Goal: Navigation & Orientation: Find specific page/section

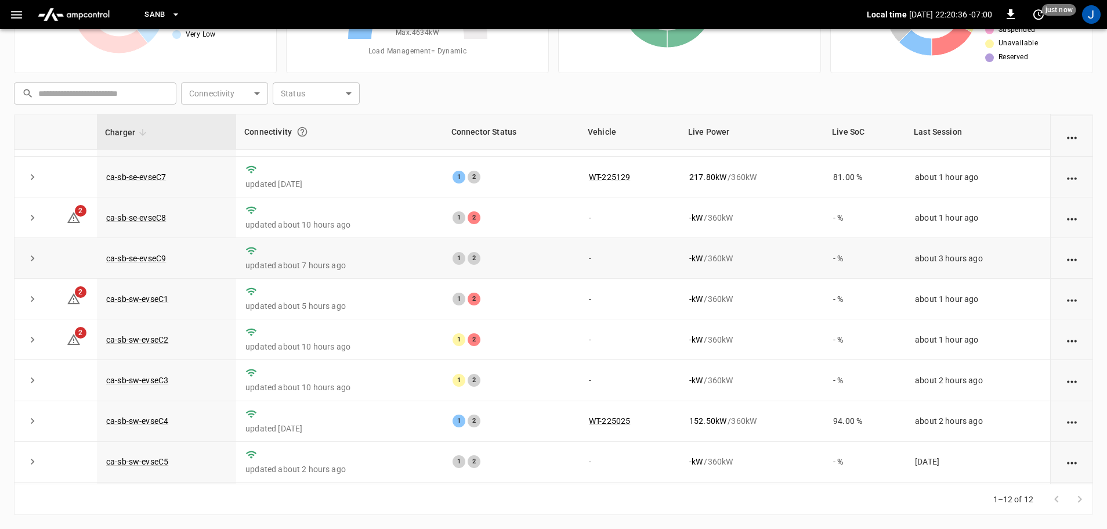
scroll to position [116, 0]
click at [138, 219] on link "ca-sb-se-evseC8" at bounding box center [136, 217] width 64 height 14
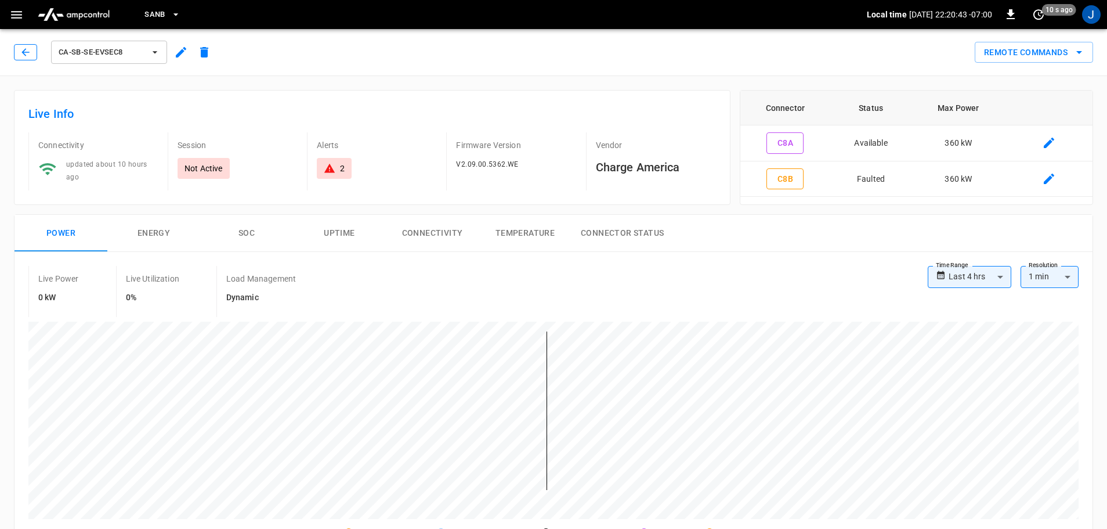
click at [26, 50] on icon "button" at bounding box center [26, 52] width 12 height 12
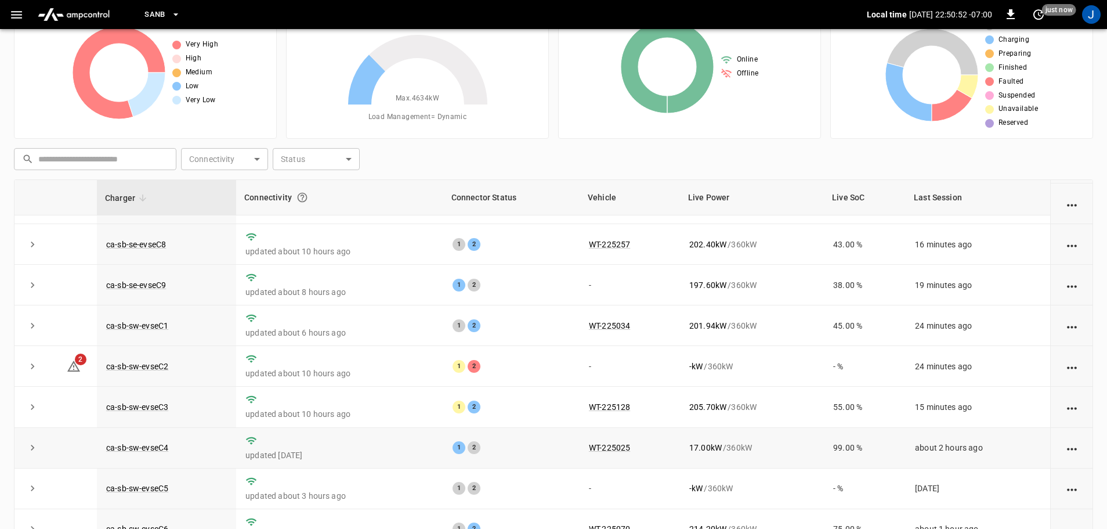
scroll to position [118, 0]
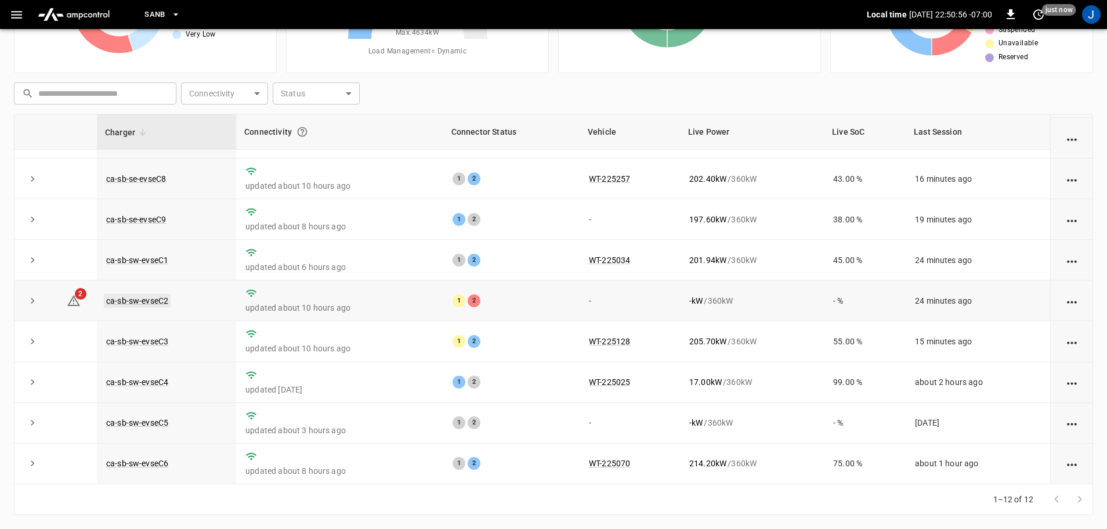
click at [137, 301] on link "ca-sb-sw-evseC2" at bounding box center [137, 301] width 67 height 14
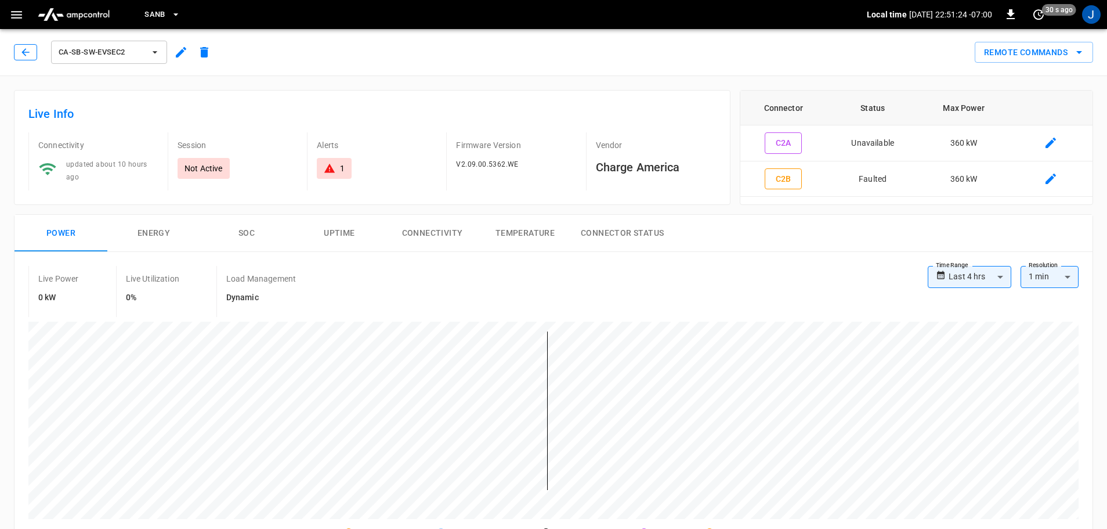
click at [23, 52] on icon "button" at bounding box center [25, 52] width 8 height 8
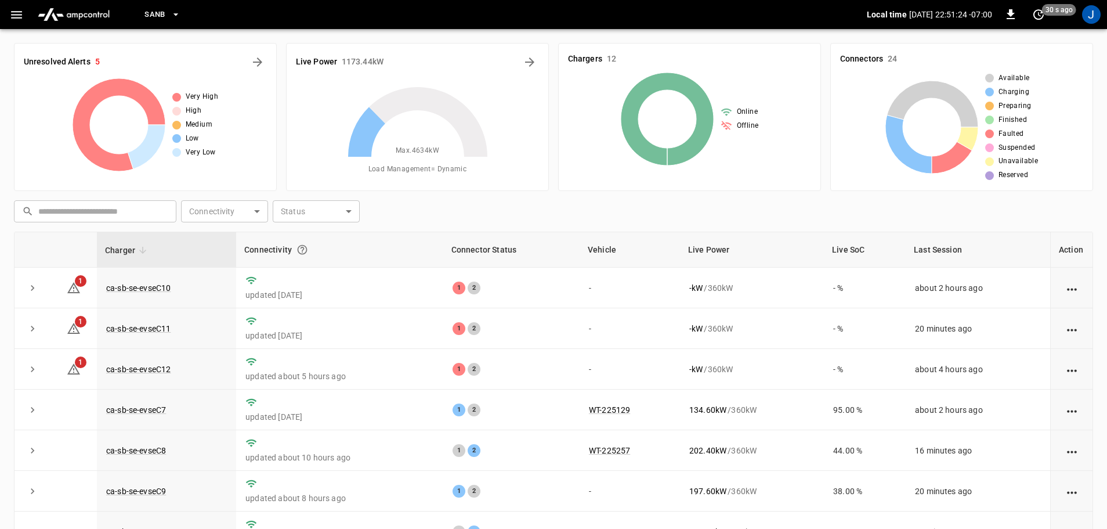
scroll to position [118, 0]
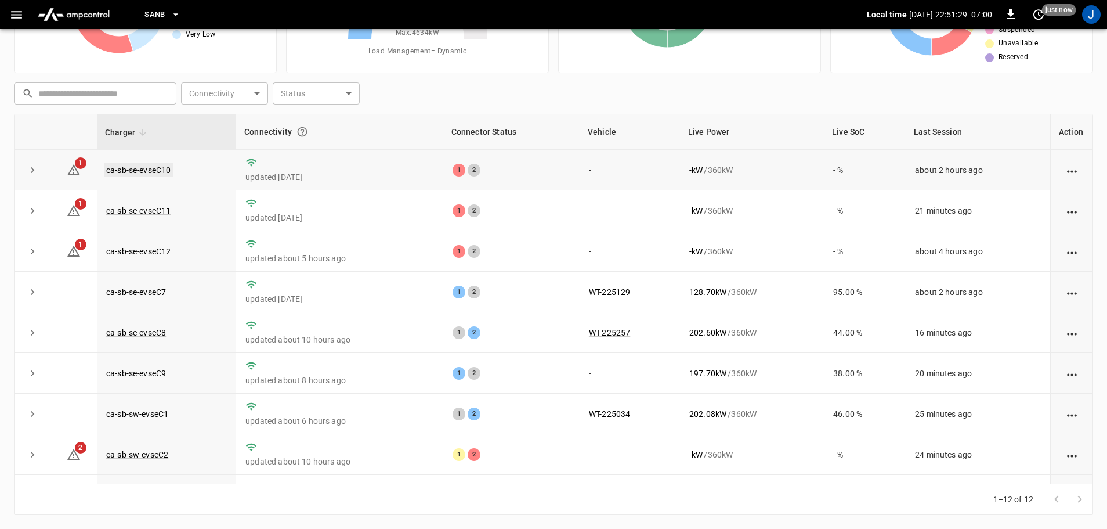
click at [151, 170] on link "ca-sb-se-evseC10" at bounding box center [138, 170] width 69 height 14
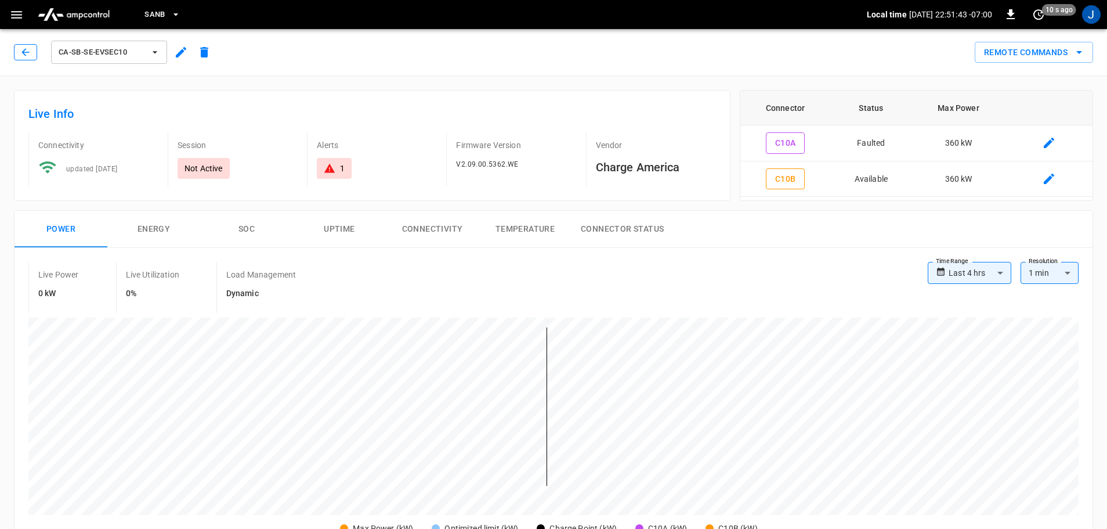
click at [23, 52] on icon "button" at bounding box center [25, 52] width 8 height 8
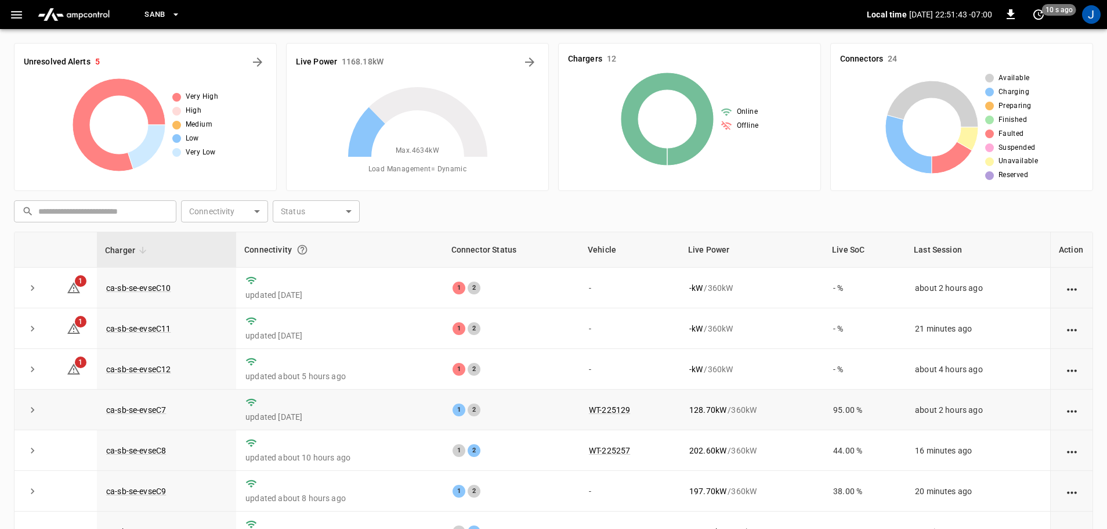
scroll to position [118, 0]
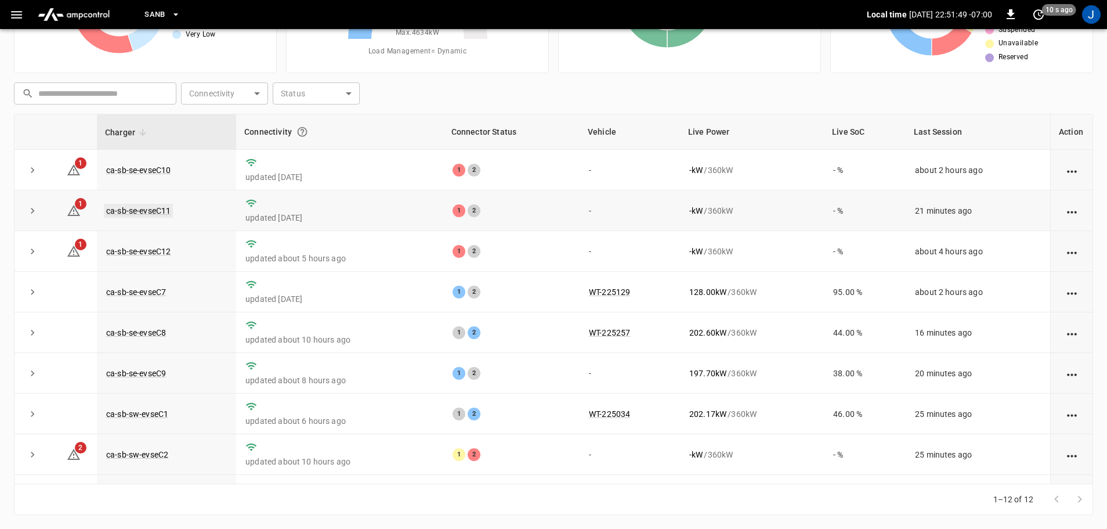
click at [152, 211] on link "ca-sb-se-evseC11" at bounding box center [138, 211] width 69 height 14
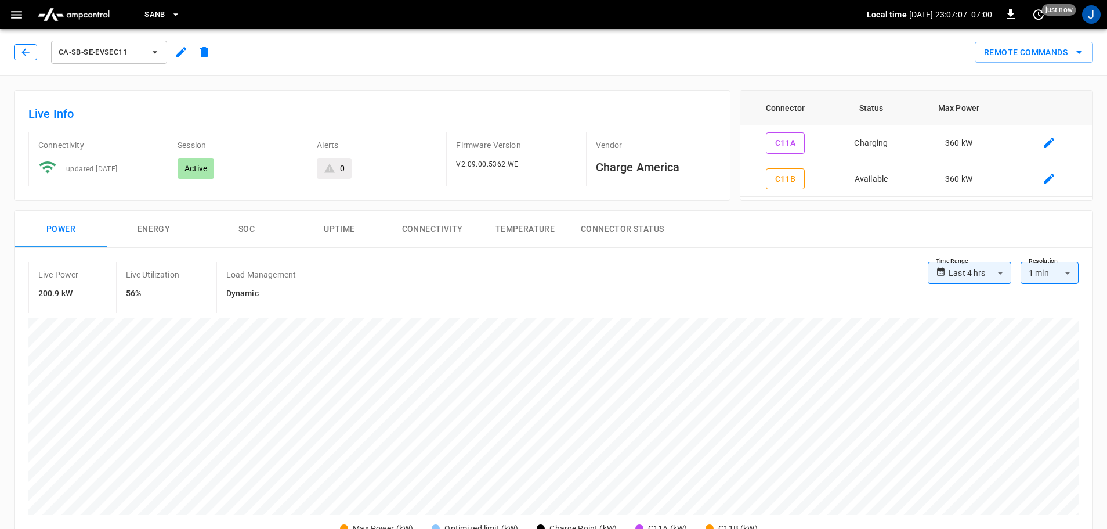
click at [26, 56] on icon "button" at bounding box center [26, 52] width 12 height 12
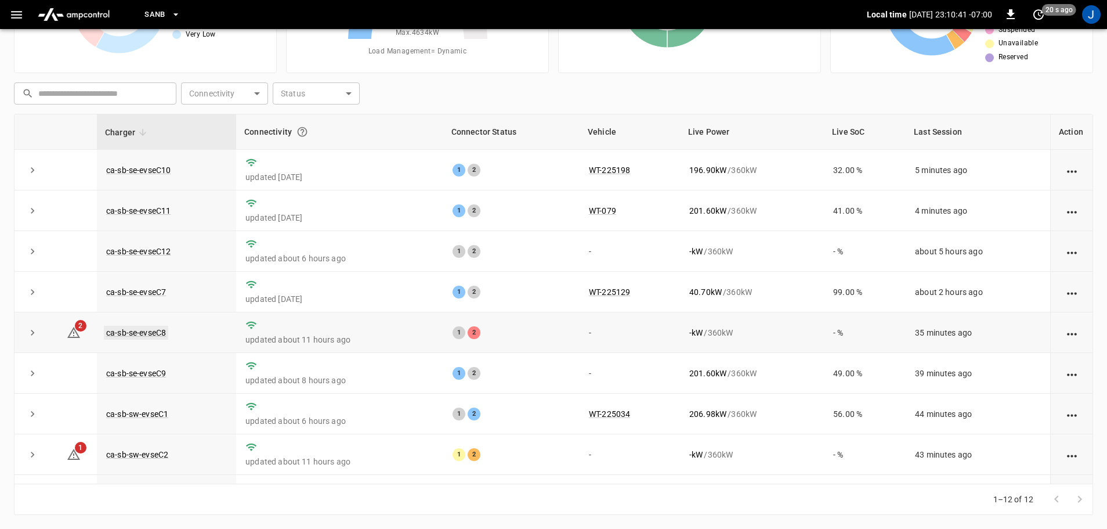
click at [132, 333] on link "ca-sb-se-evseC8" at bounding box center [136, 333] width 64 height 14
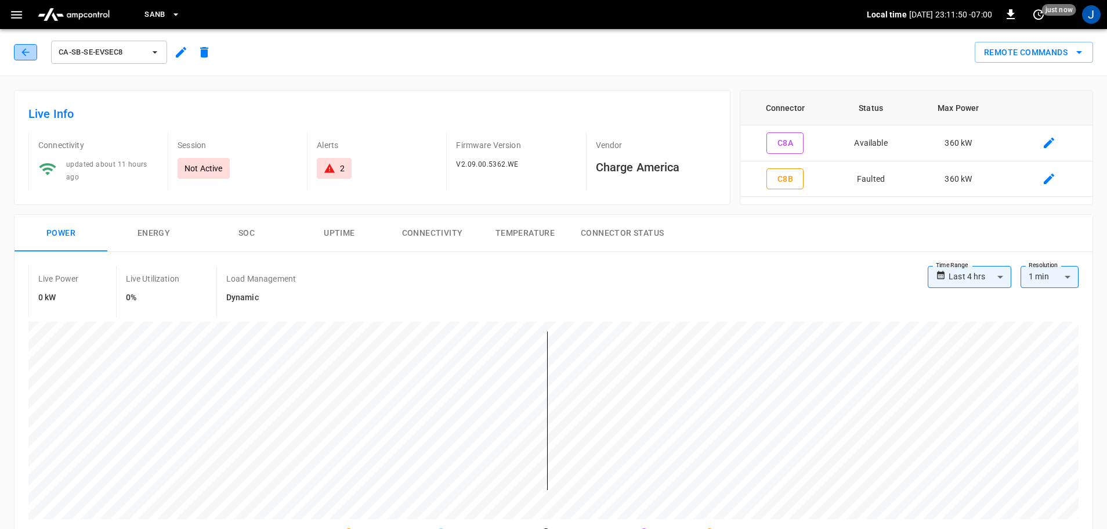
click at [31, 53] on button "button" at bounding box center [25, 52] width 23 height 16
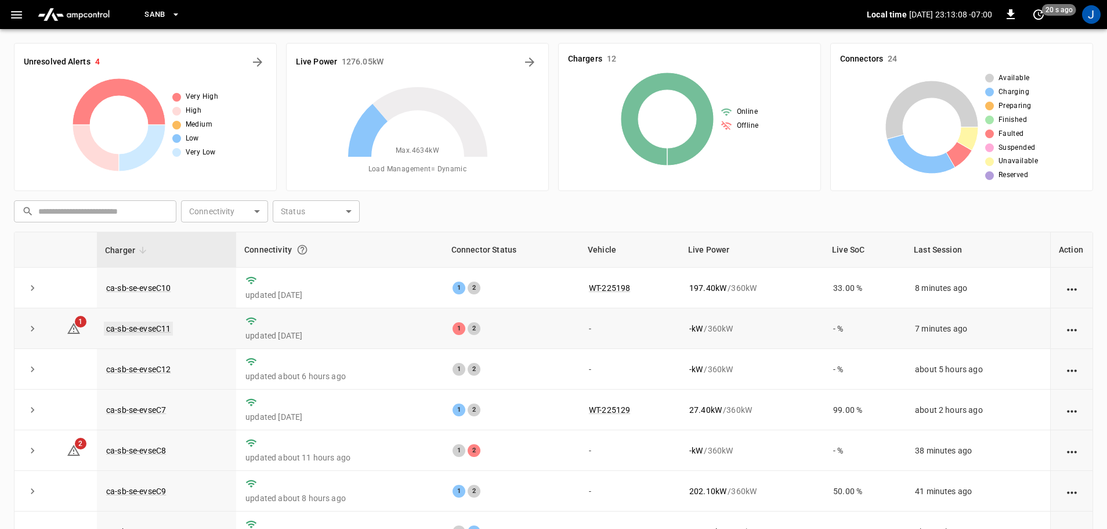
click at [128, 327] on link "ca-sb-se-evseC11" at bounding box center [138, 329] width 69 height 14
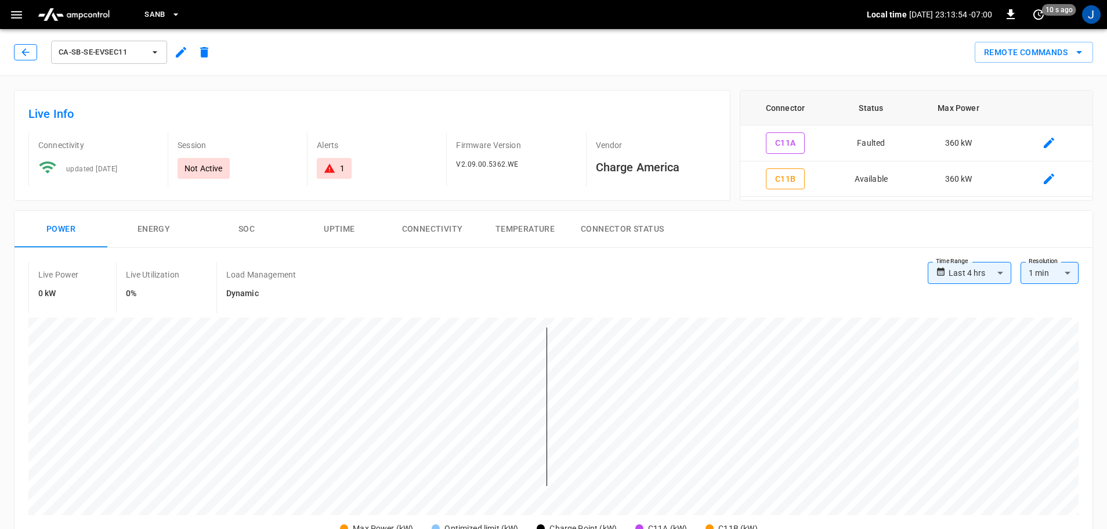
click at [25, 52] on icon "button" at bounding box center [26, 52] width 12 height 12
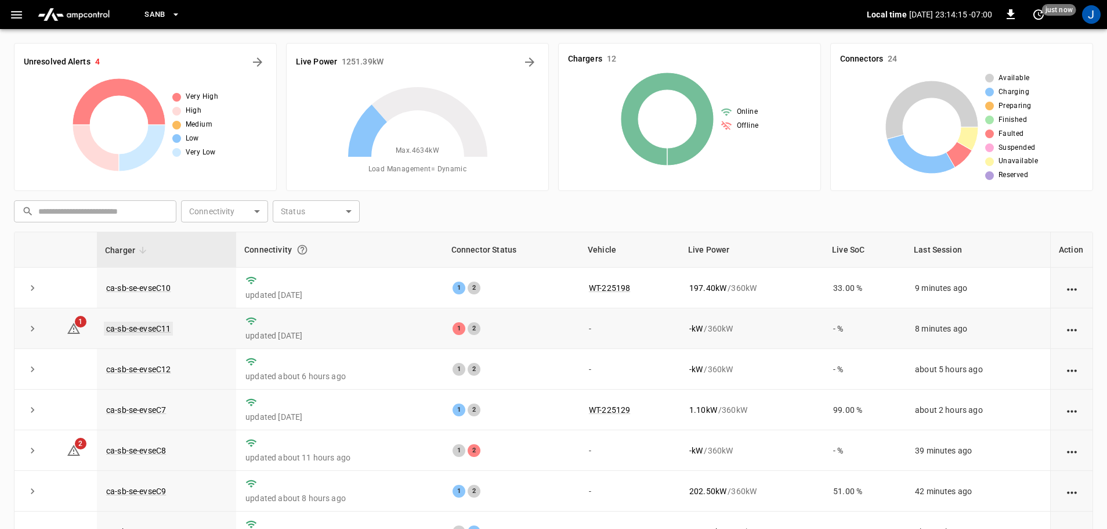
click at [133, 327] on link "ca-sb-se-evseC11" at bounding box center [138, 329] width 69 height 14
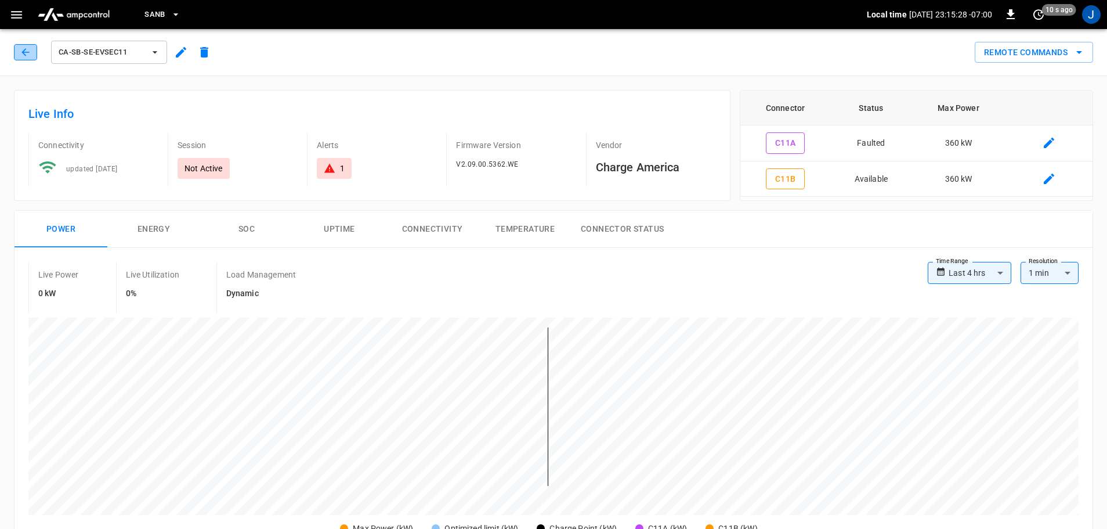
click at [24, 50] on icon "button" at bounding box center [25, 52] width 8 height 8
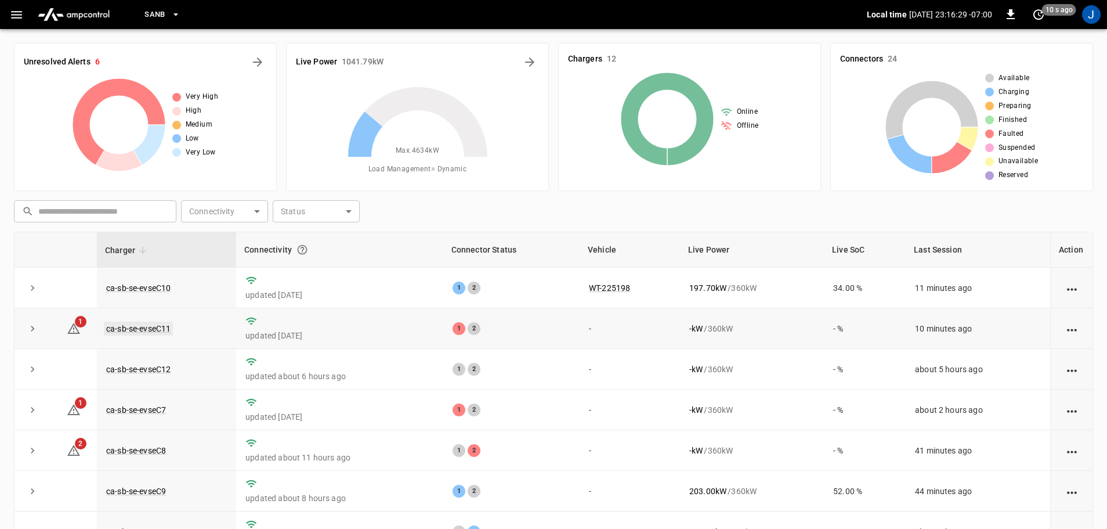
click at [133, 329] on link "ca-sb-se-evseC11" at bounding box center [138, 329] width 69 height 14
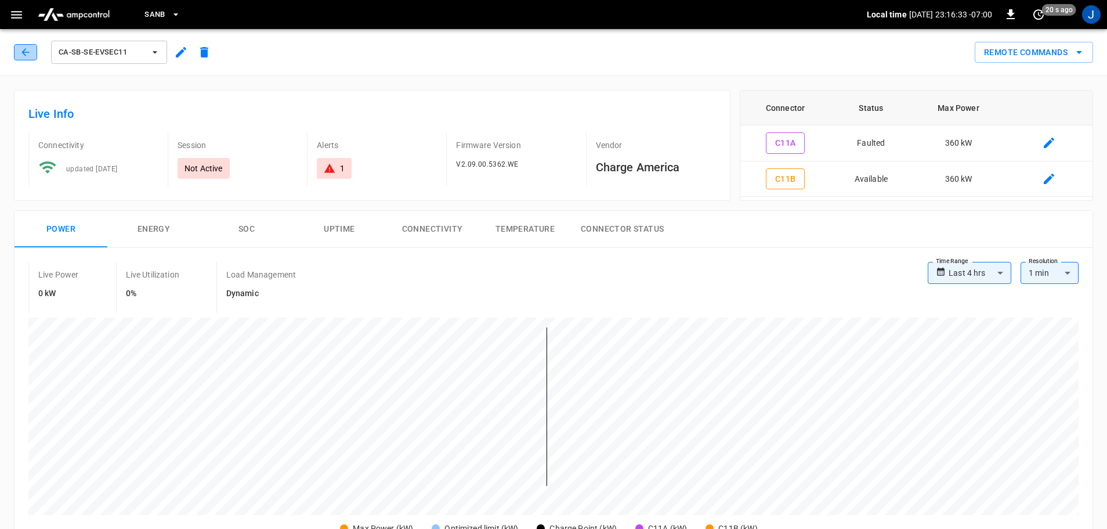
click at [18, 50] on button "button" at bounding box center [25, 52] width 23 height 16
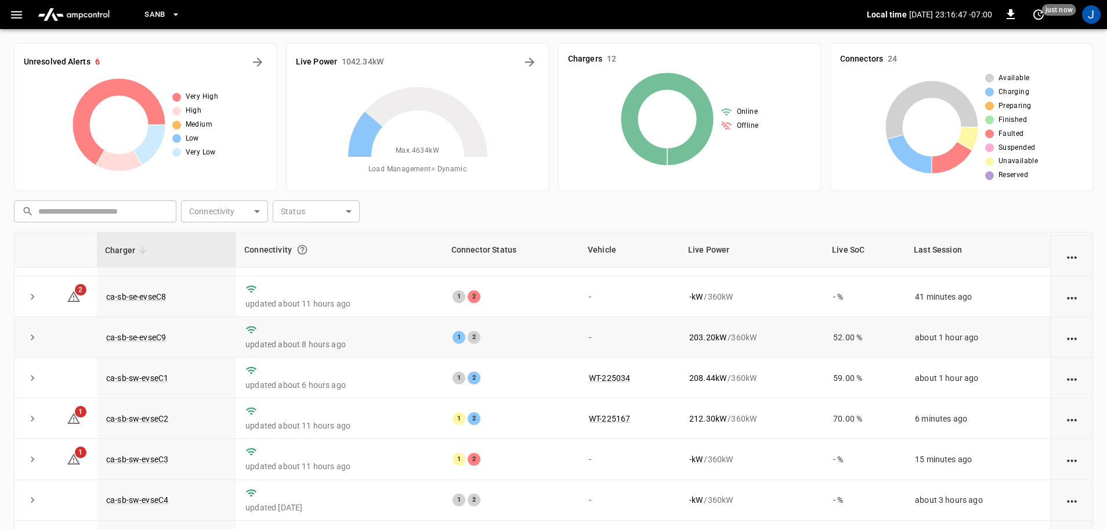
scroll to position [161, 0]
click at [154, 336] on link "ca-sb-se-evseC9" at bounding box center [136, 337] width 64 height 14
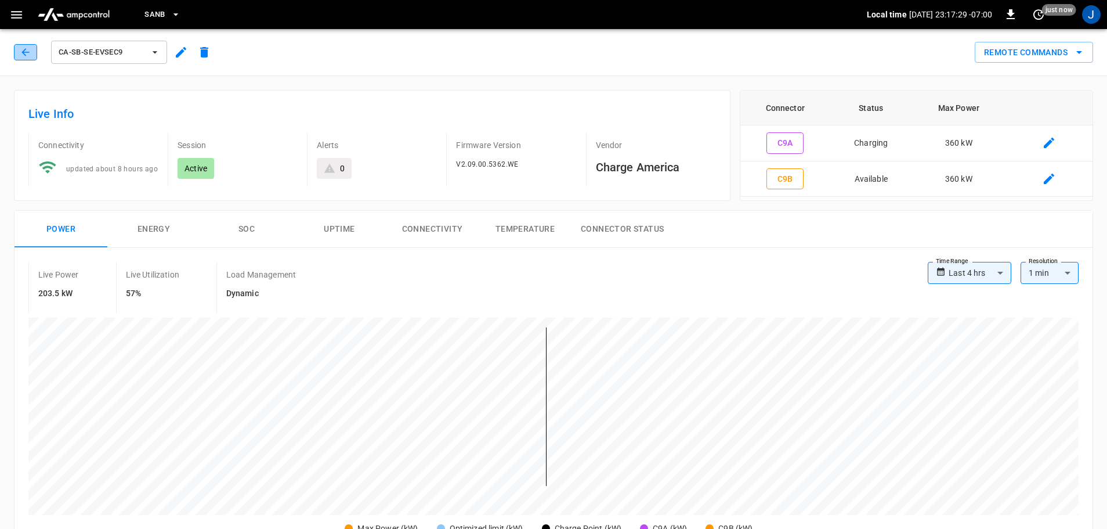
click at [24, 46] on icon "button" at bounding box center [26, 52] width 12 height 12
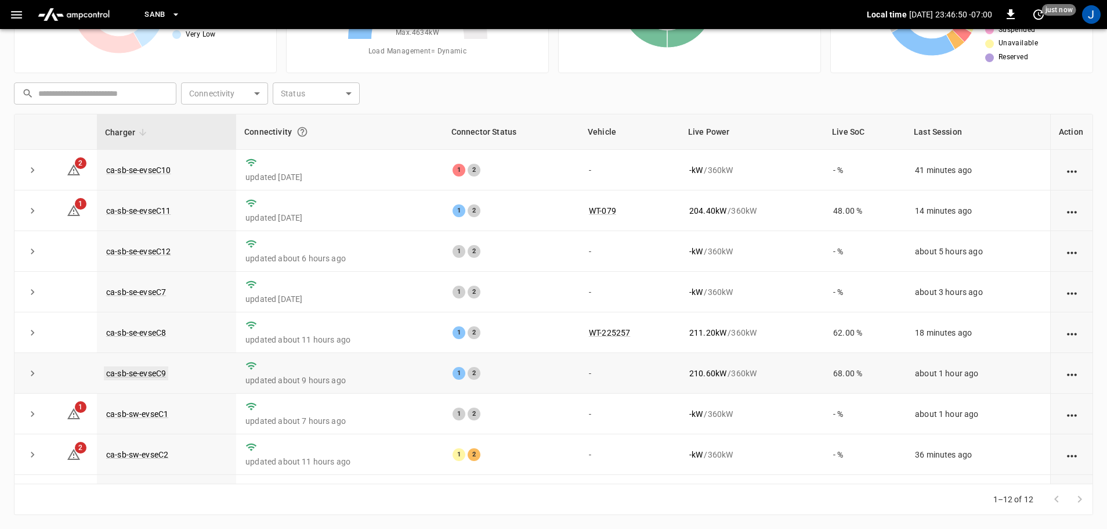
click at [141, 379] on link "ca-sb-se-evseC9" at bounding box center [136, 373] width 64 height 14
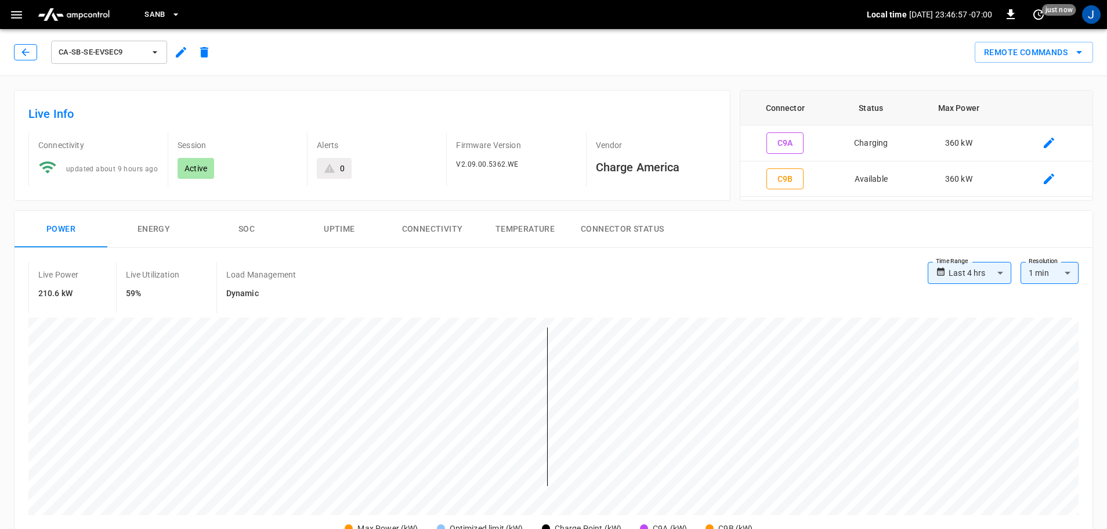
click at [24, 53] on icon "button" at bounding box center [26, 52] width 12 height 12
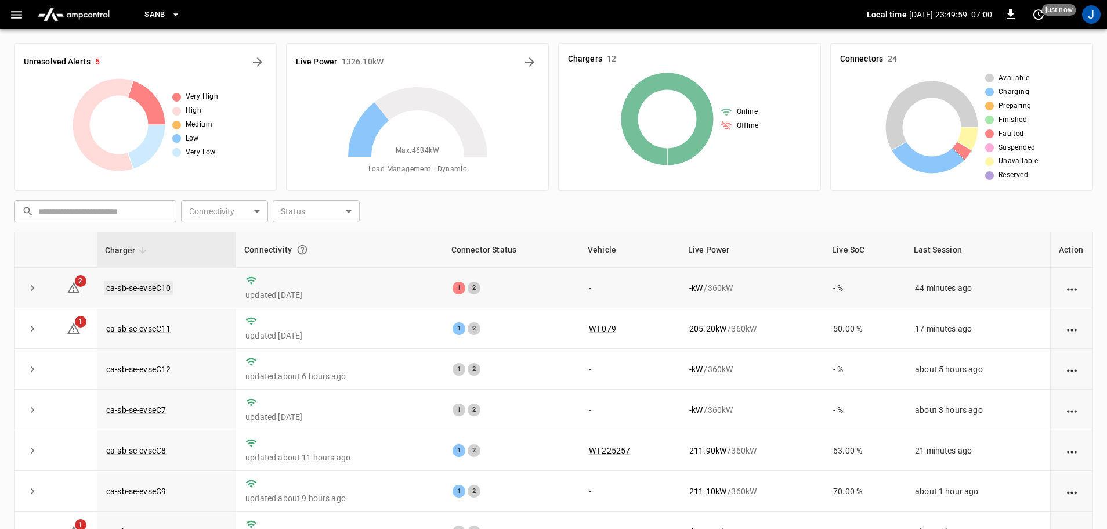
click at [150, 289] on link "ca-sb-se-evseC10" at bounding box center [138, 288] width 69 height 14
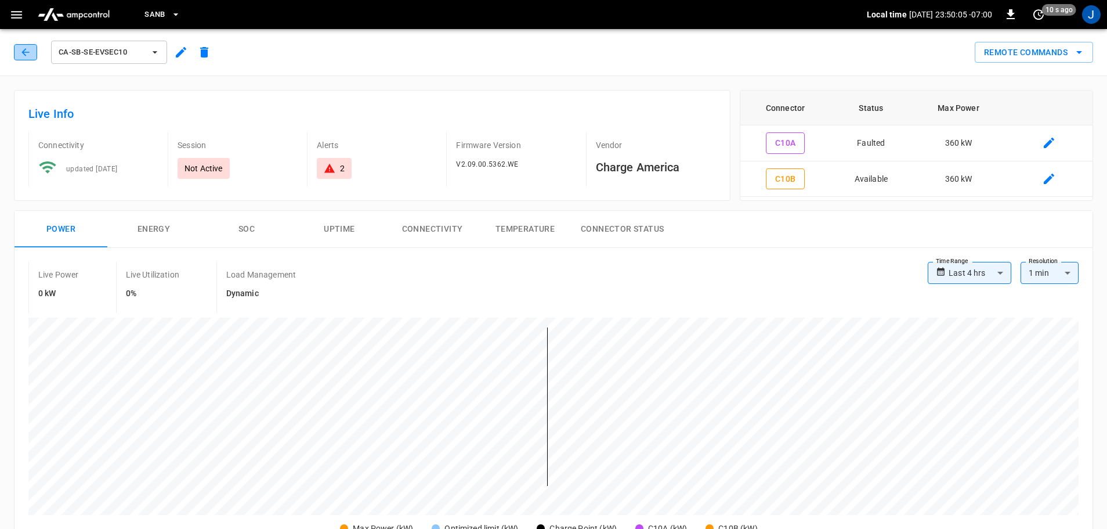
click at [26, 55] on icon "button" at bounding box center [26, 52] width 12 height 12
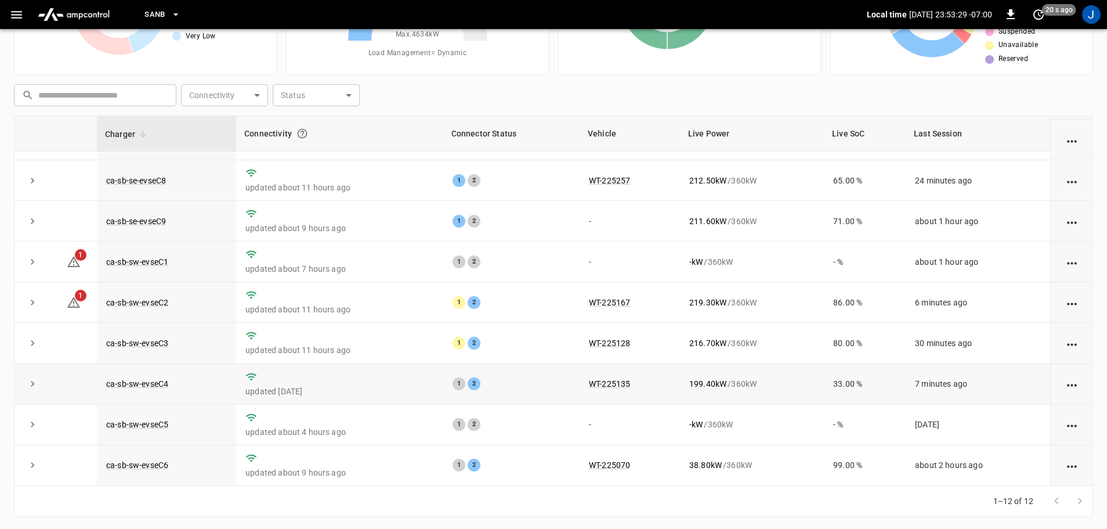
scroll to position [118, 0]
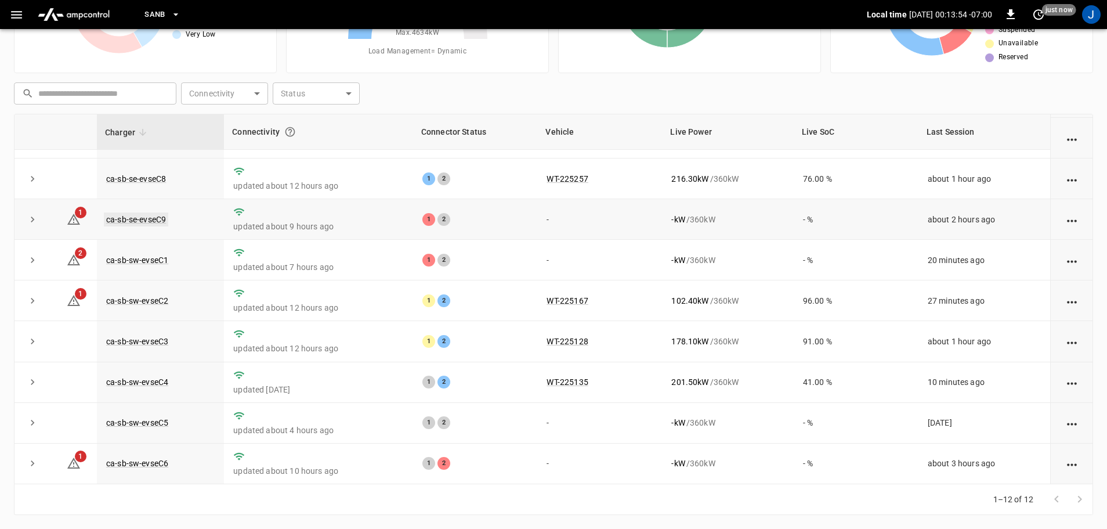
click at [144, 217] on link "ca-sb-se-evseC9" at bounding box center [136, 219] width 64 height 14
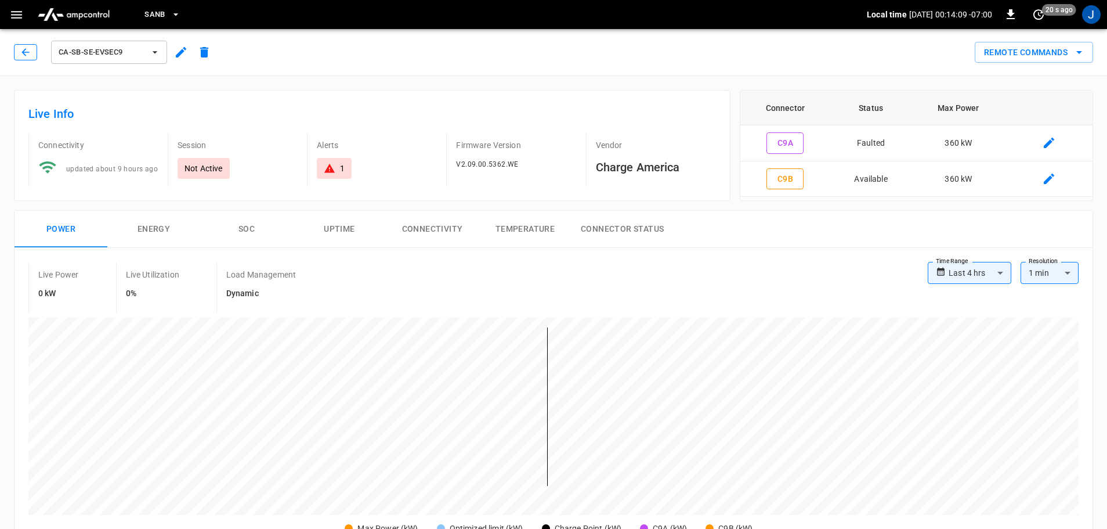
click at [30, 47] on icon "button" at bounding box center [26, 52] width 12 height 12
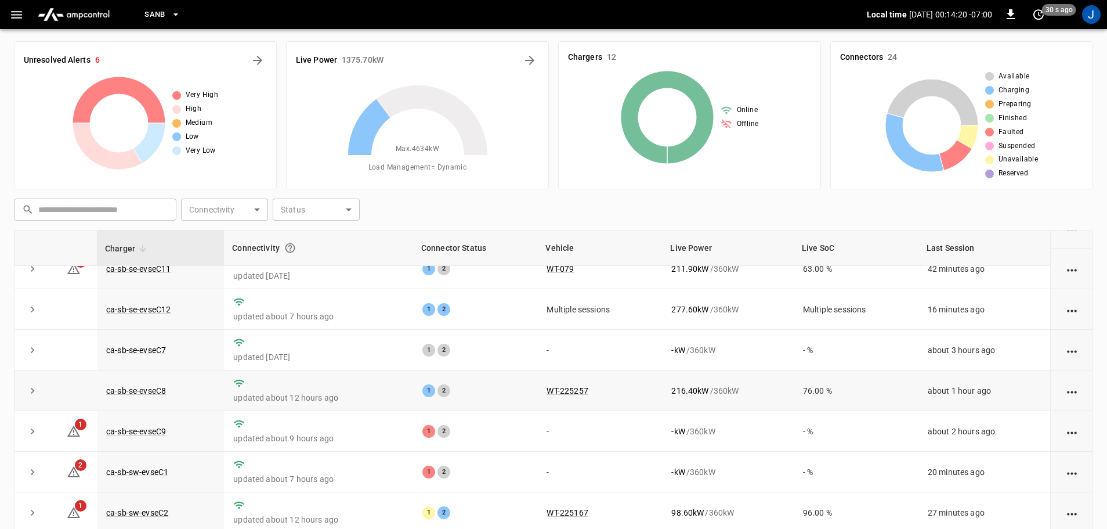
scroll to position [116, 0]
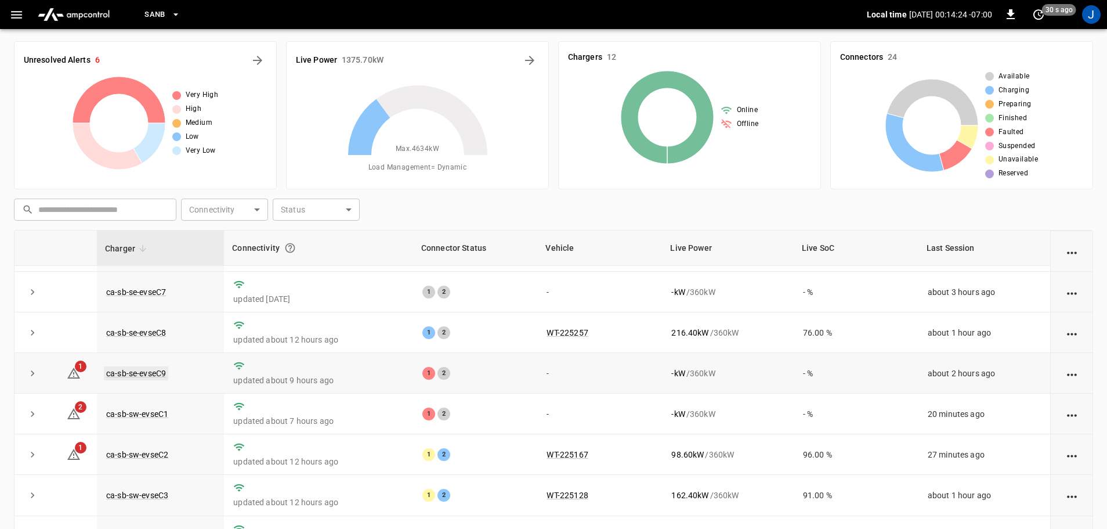
click at [153, 380] on link "ca-sb-se-evseC9" at bounding box center [136, 373] width 64 height 14
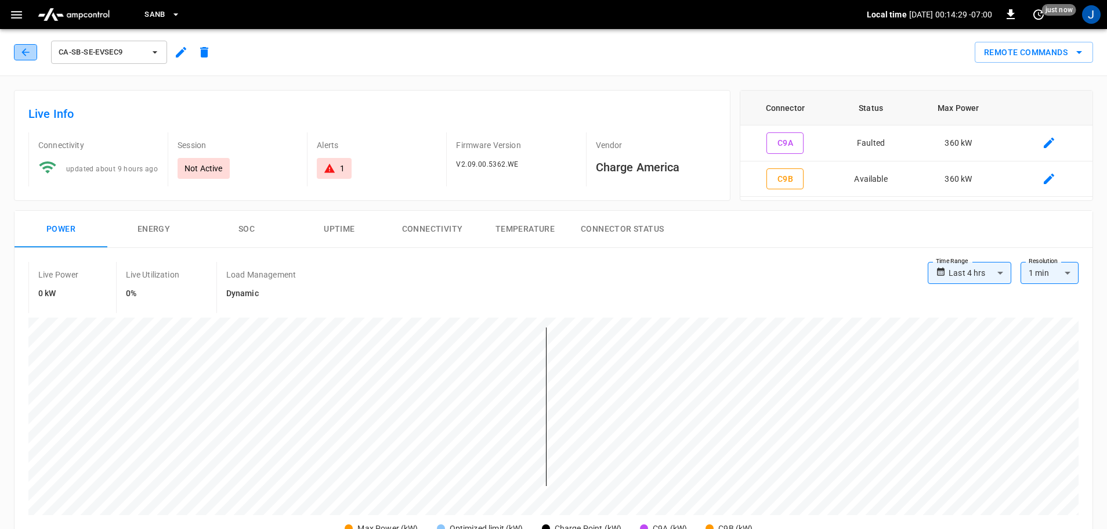
click at [23, 50] on icon "button" at bounding box center [26, 52] width 12 height 12
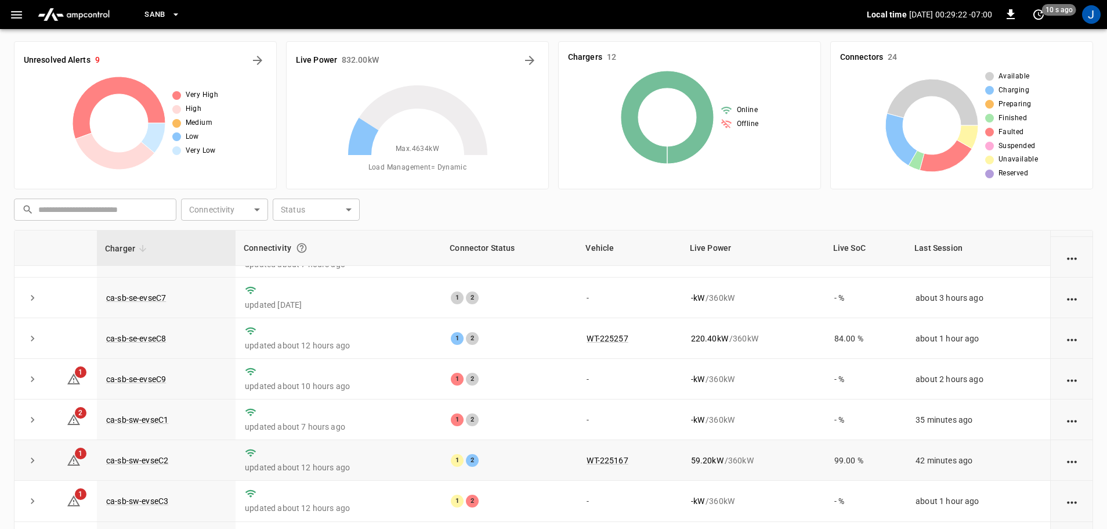
scroll to position [45, 0]
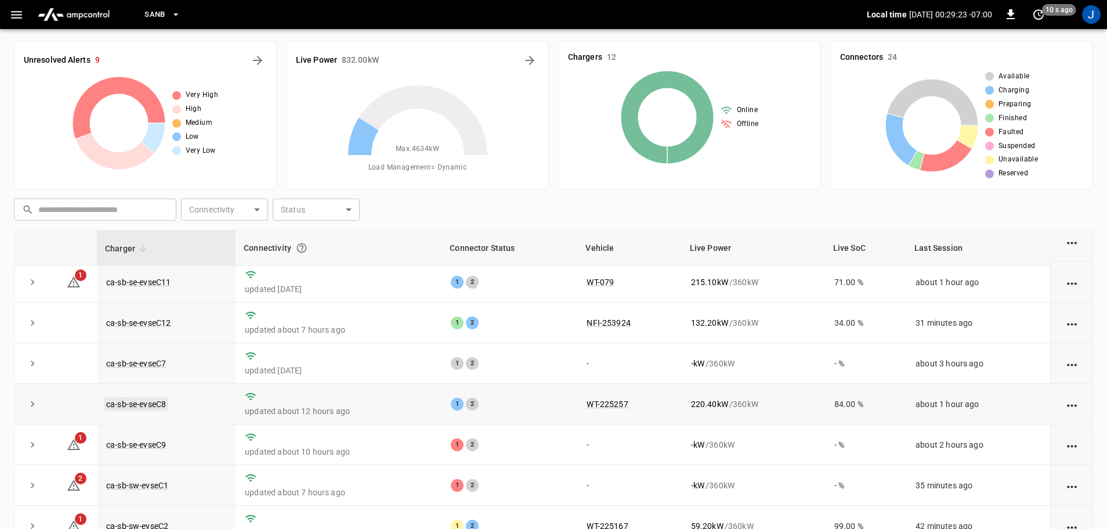
click at [145, 406] on link "ca-sb-se-evseC8" at bounding box center [136, 404] width 64 height 14
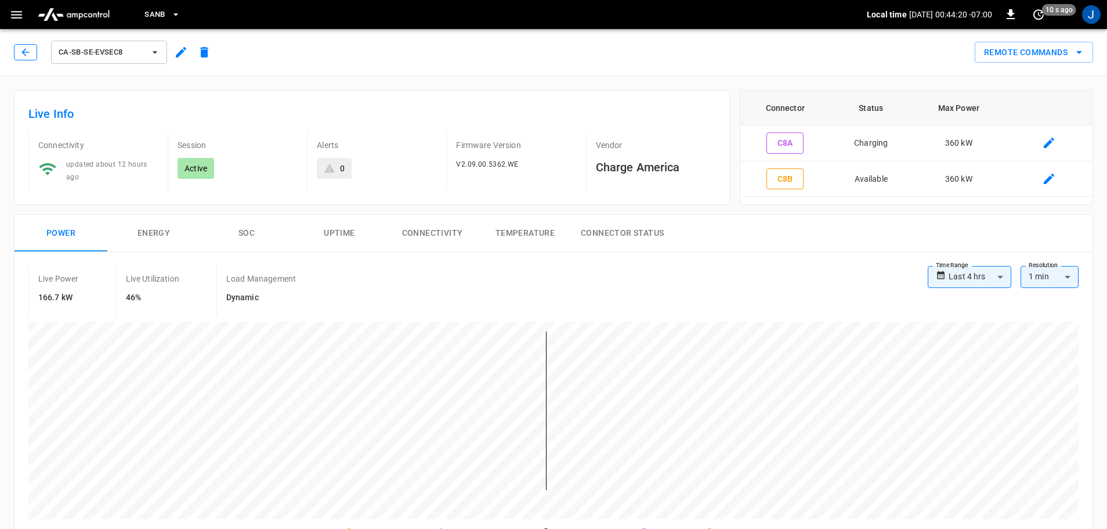
click at [33, 57] on button "button" at bounding box center [25, 52] width 23 height 16
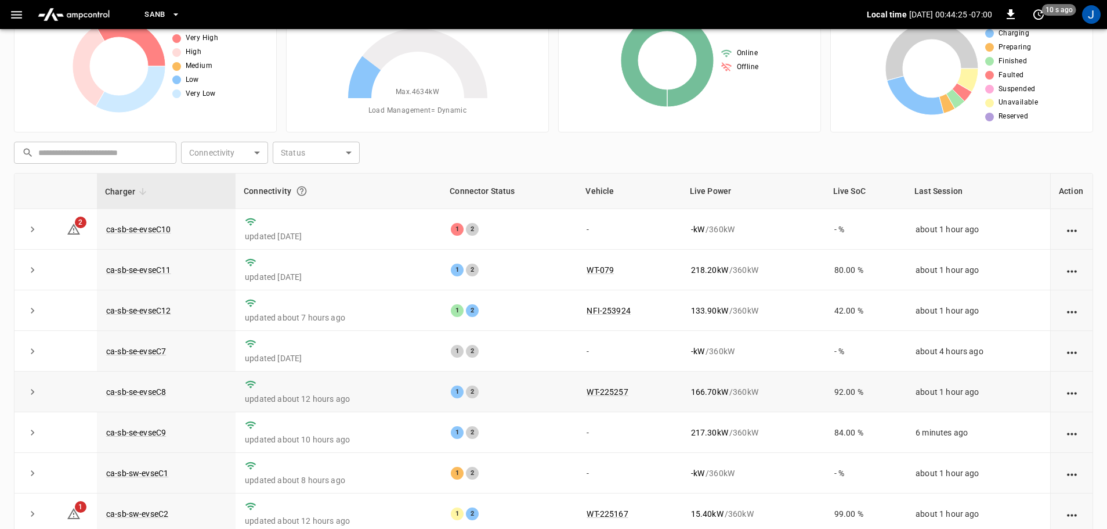
scroll to position [118, 0]
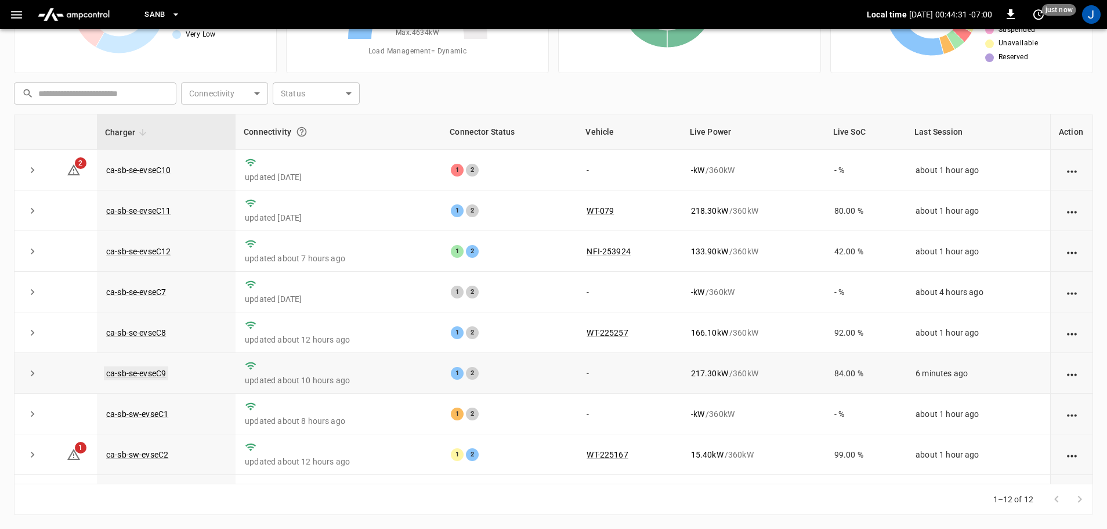
click at [142, 376] on link "ca-sb-se-evseC9" at bounding box center [136, 373] width 64 height 14
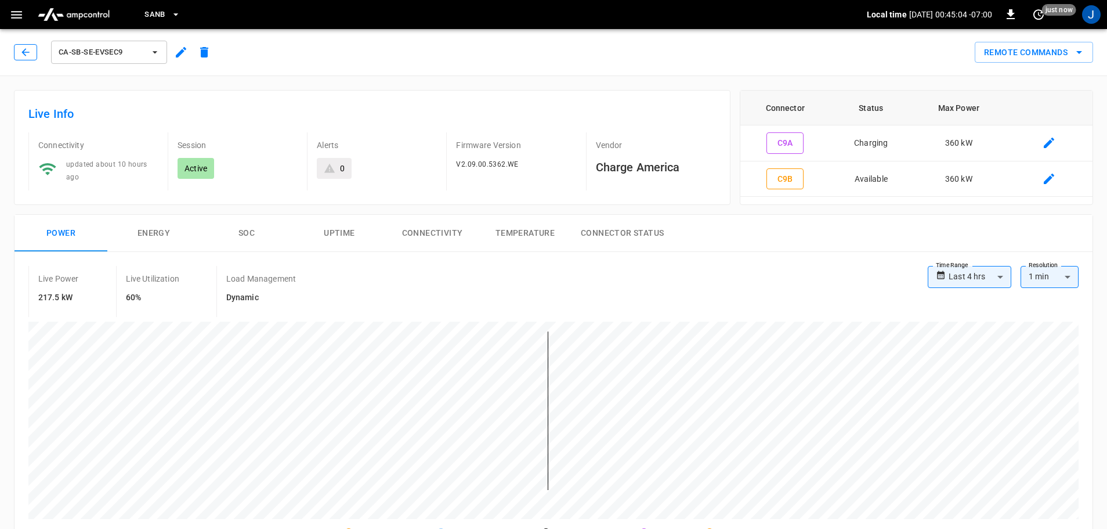
click at [27, 57] on icon "button" at bounding box center [26, 52] width 12 height 12
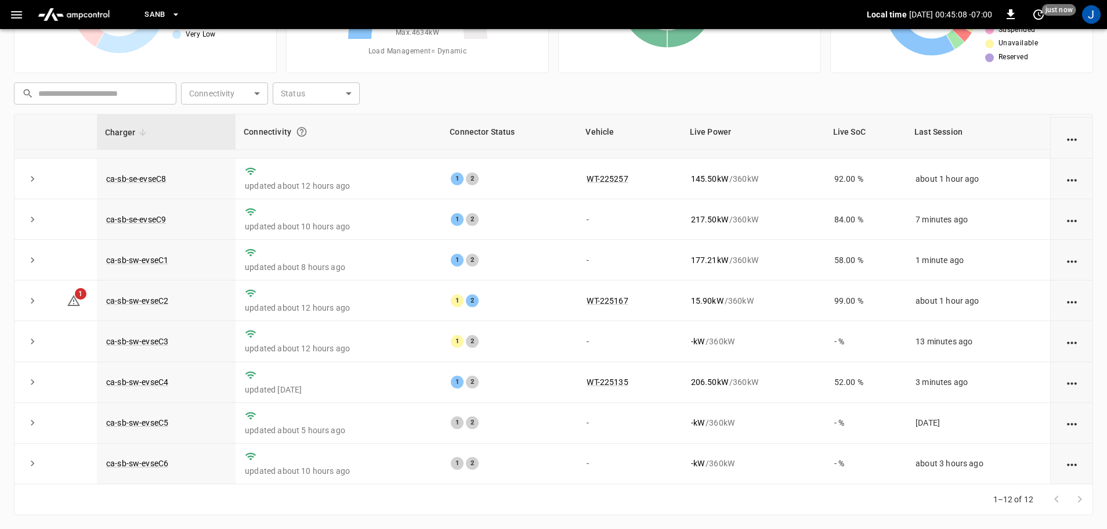
scroll to position [161, 0]
click at [156, 416] on link "ca-sb-sw-evseC5" at bounding box center [137, 423] width 67 height 14
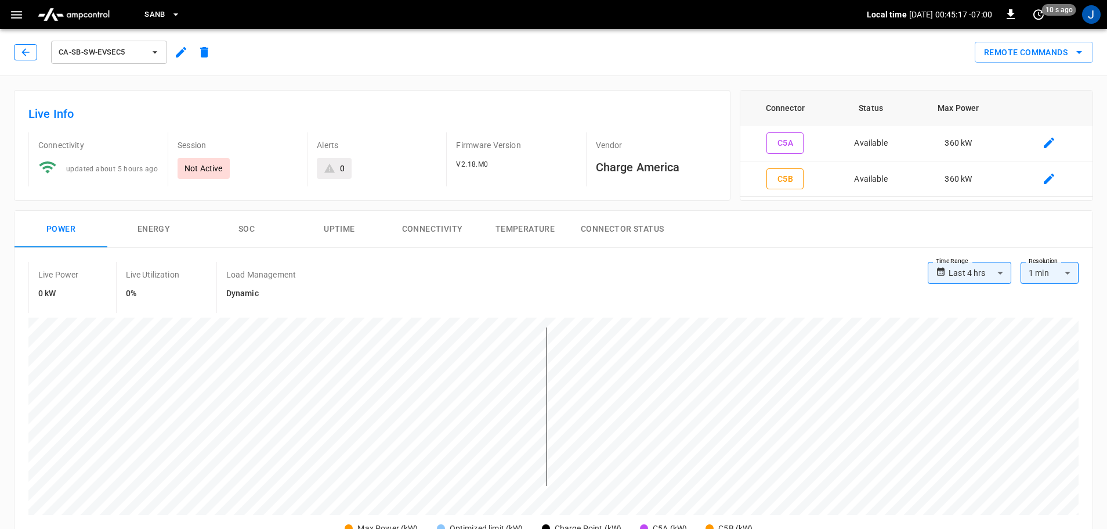
click at [14, 53] on button "button" at bounding box center [25, 52] width 23 height 16
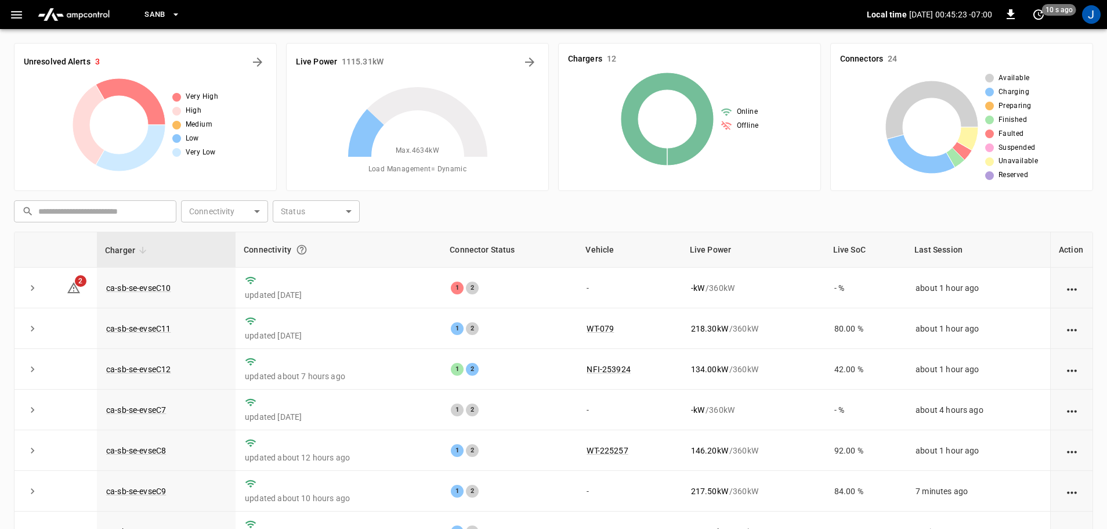
click at [598, 254] on th "Vehicle" at bounding box center [630, 249] width 104 height 35
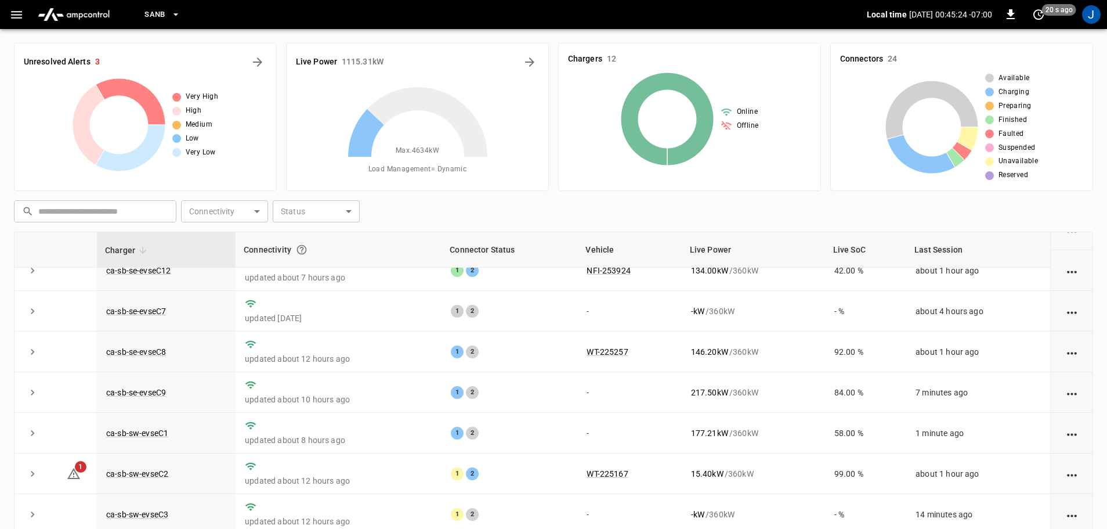
scroll to position [161, 0]
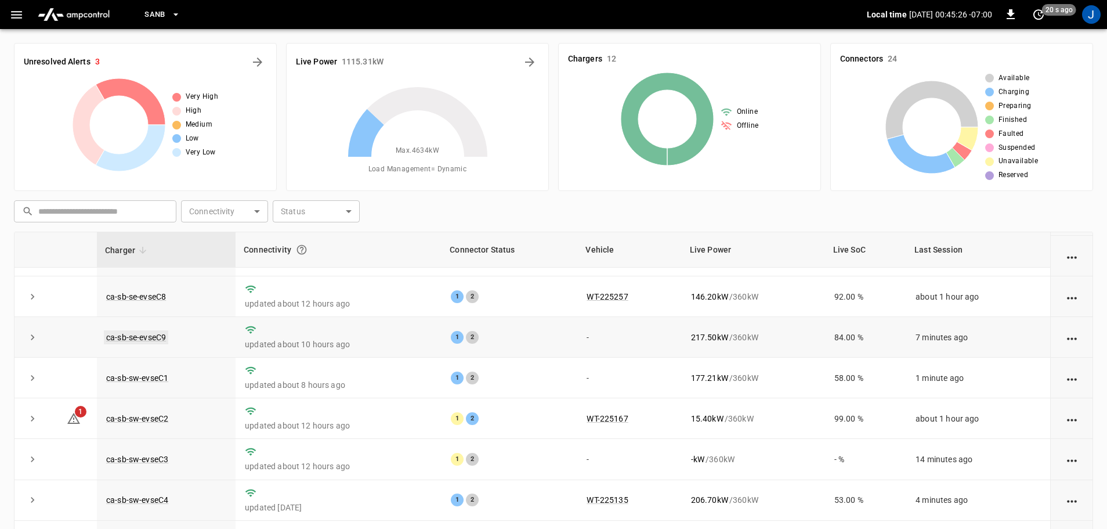
click at [154, 335] on link "ca-sb-se-evseC9" at bounding box center [136, 337] width 64 height 14
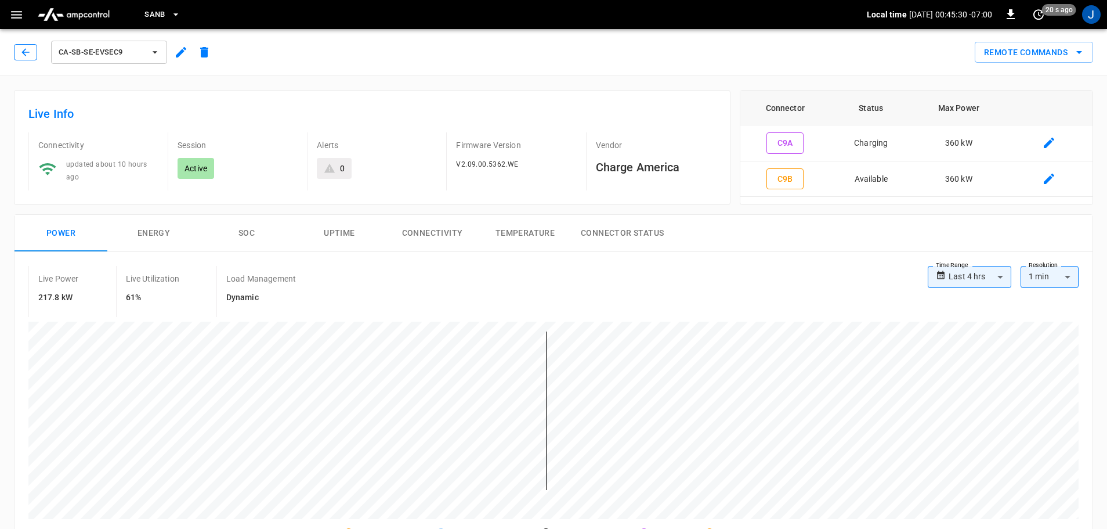
click at [28, 50] on icon "button" at bounding box center [26, 52] width 12 height 12
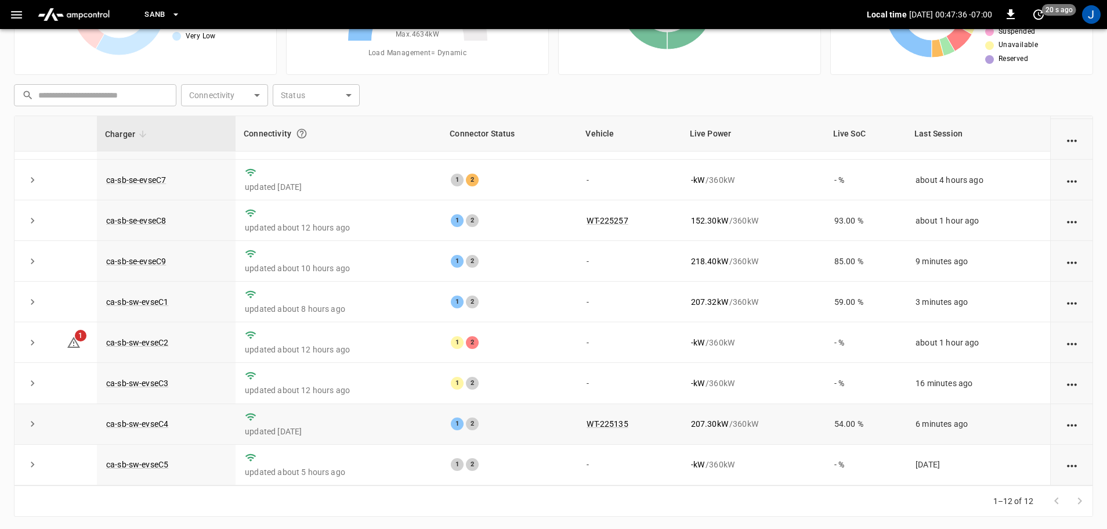
scroll to position [45, 0]
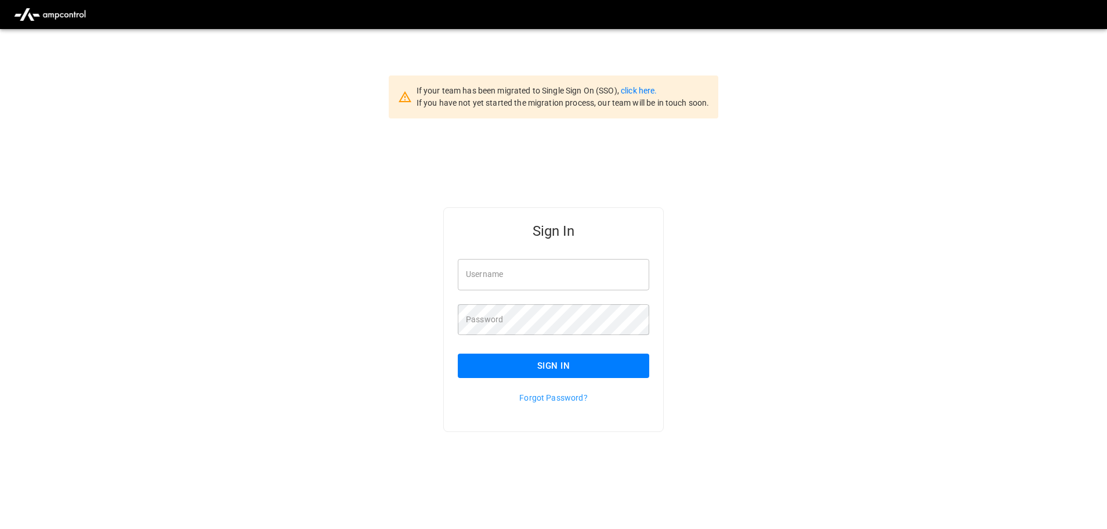
type input "**********"
click at [550, 275] on input "**********" at bounding box center [554, 274] width 192 height 31
click at [537, 369] on button "Sign In" at bounding box center [554, 365] width 192 height 24
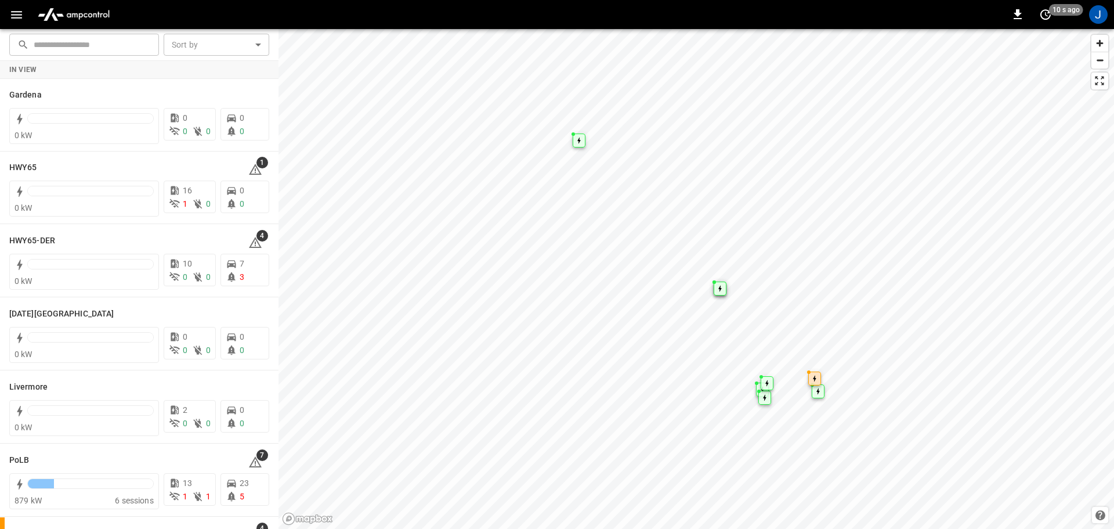
click at [19, 11] on icon "button" at bounding box center [16, 15] width 11 height 8
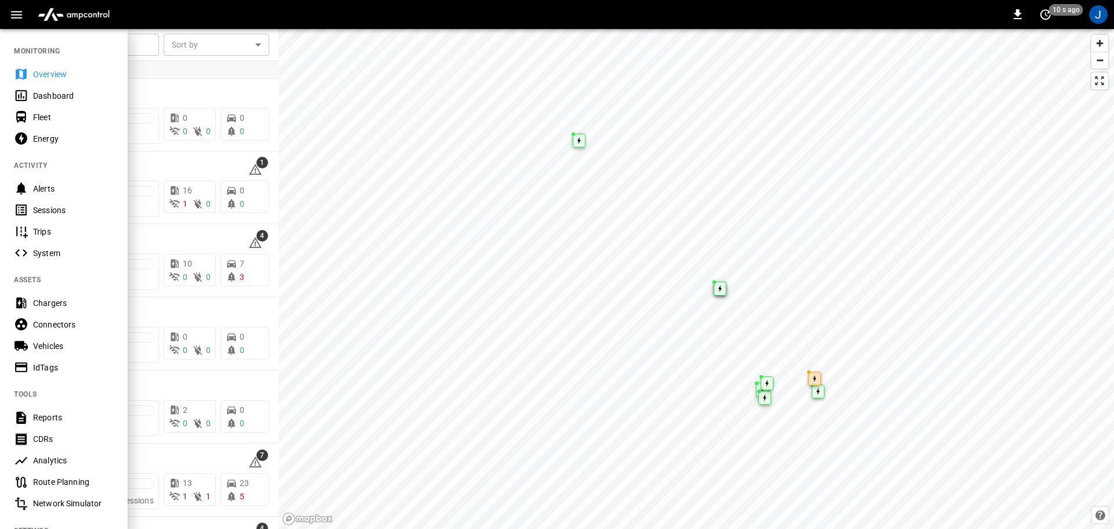
click at [47, 95] on div "Dashboard" at bounding box center [73, 96] width 81 height 12
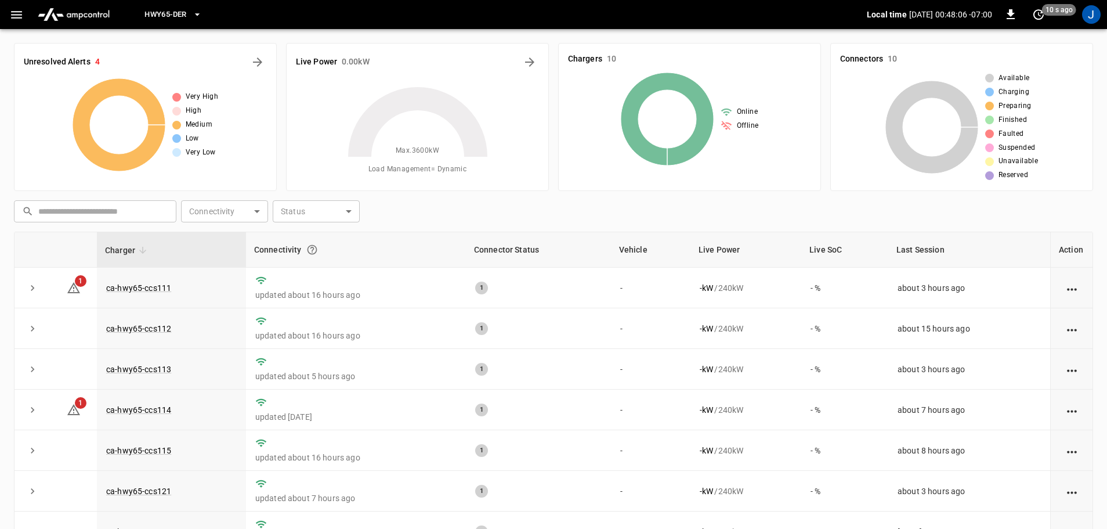
click at [198, 15] on icon "button" at bounding box center [196, 14] width 5 height 2
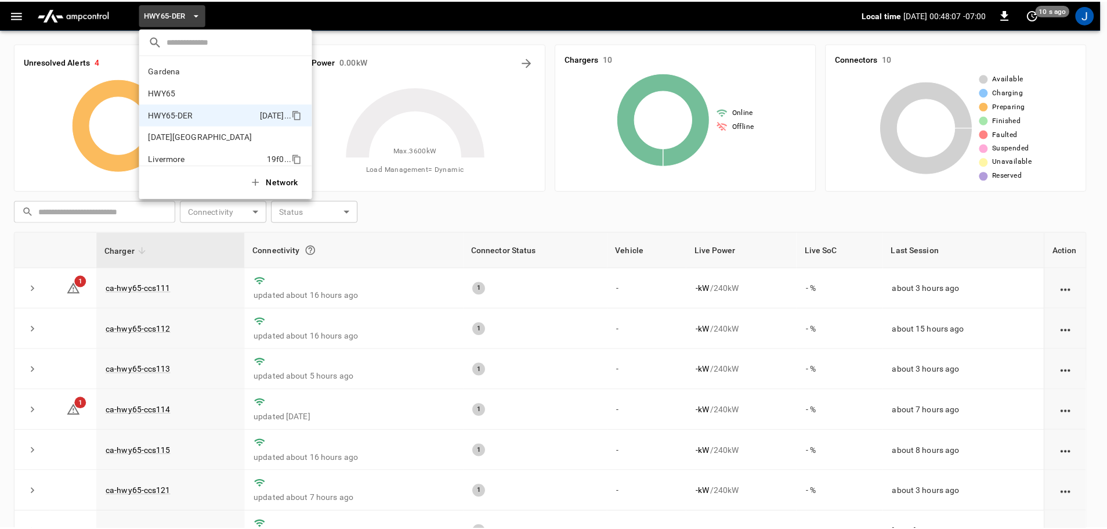
scroll to position [41, 0]
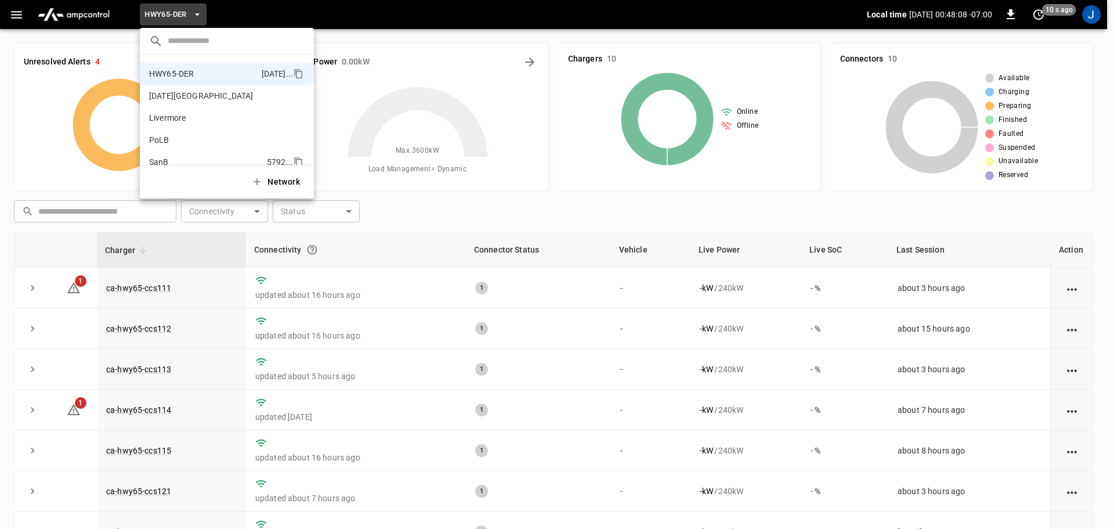
click at [158, 161] on p "SanB" at bounding box center [205, 162] width 113 height 12
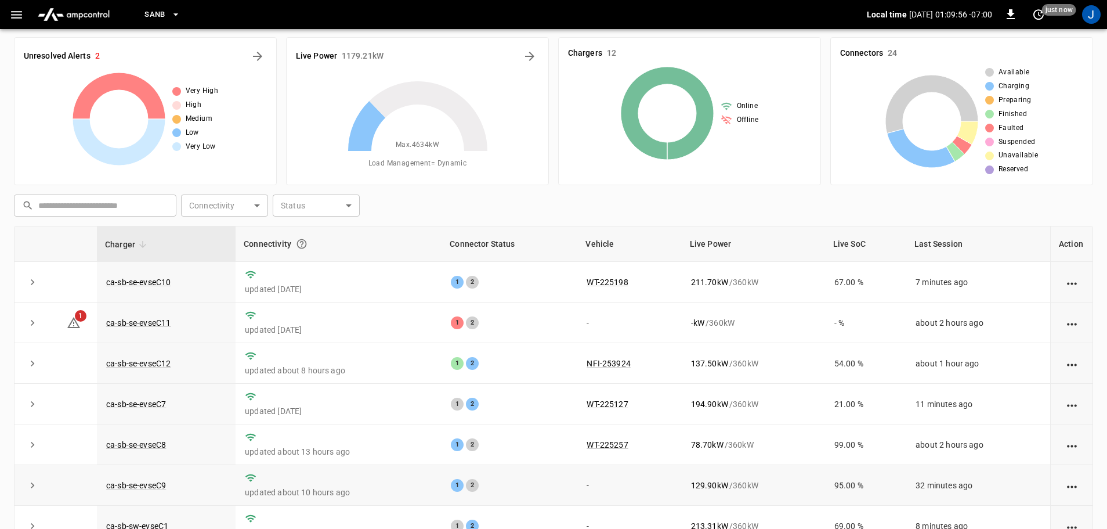
scroll to position [2, 0]
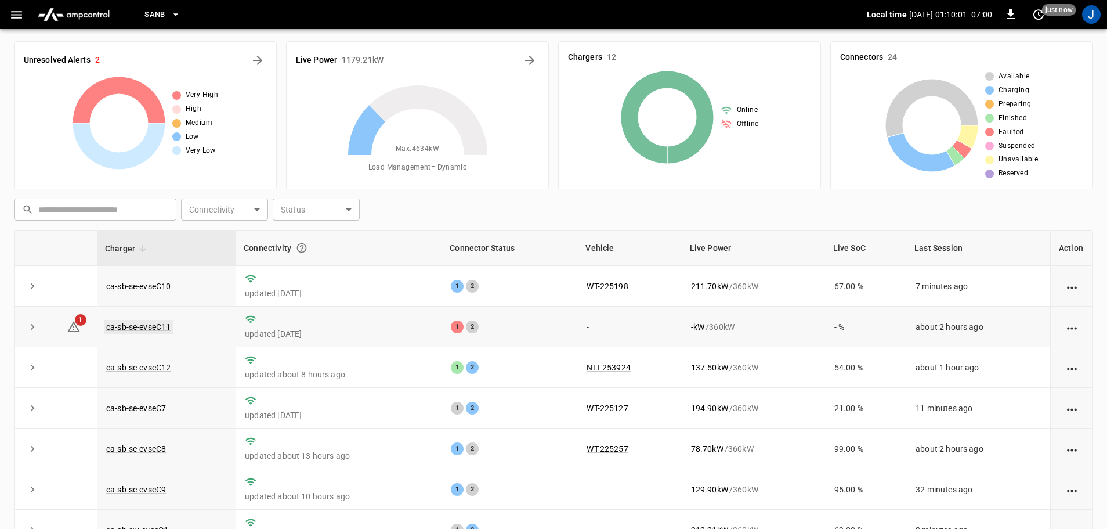
click at [158, 325] on link "ca-sb-se-evseC11" at bounding box center [138, 327] width 69 height 14
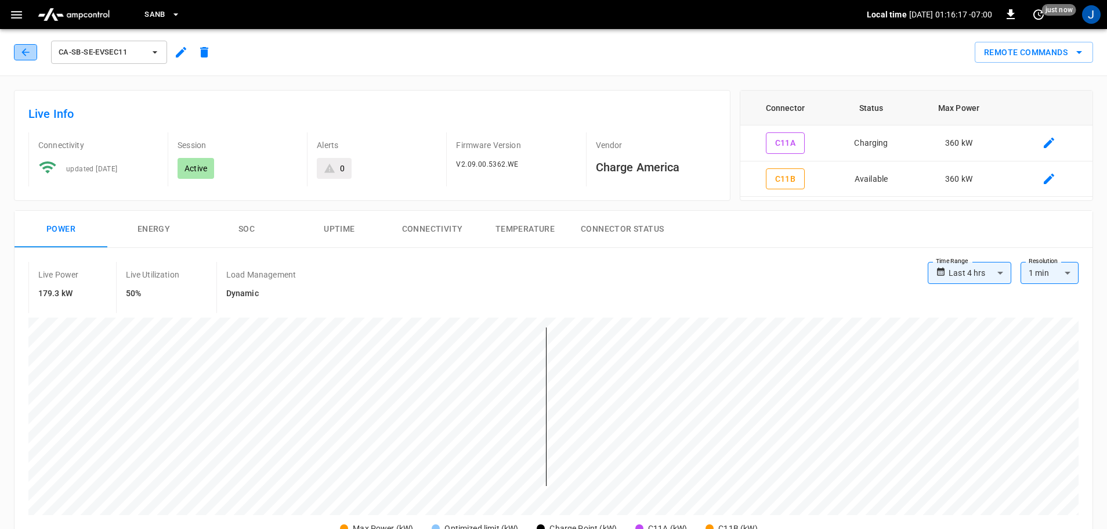
click at [26, 49] on icon "button" at bounding box center [25, 52] width 8 height 8
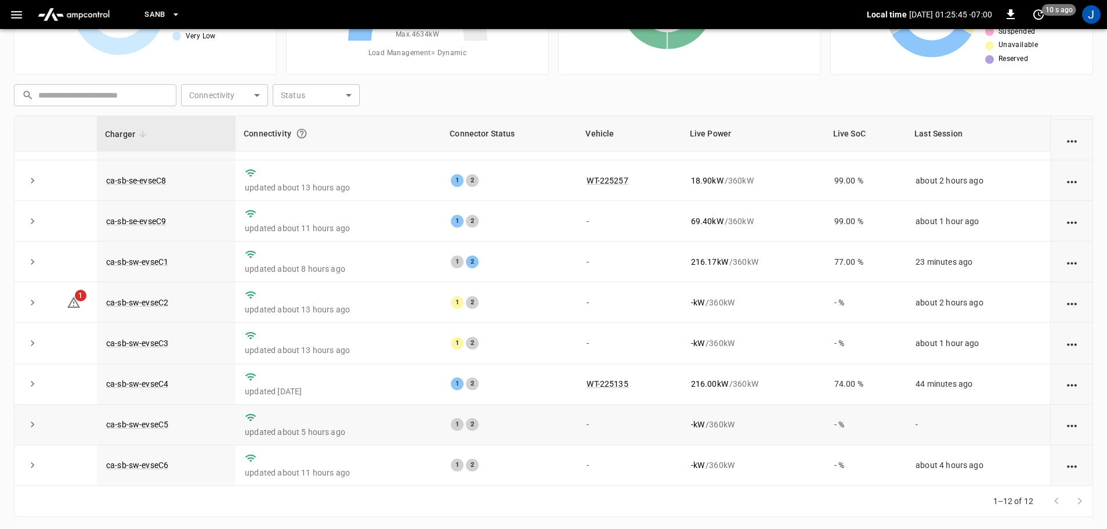
scroll to position [118, 0]
click at [152, 295] on link "ca-sb-sw-evseC2" at bounding box center [137, 301] width 67 height 14
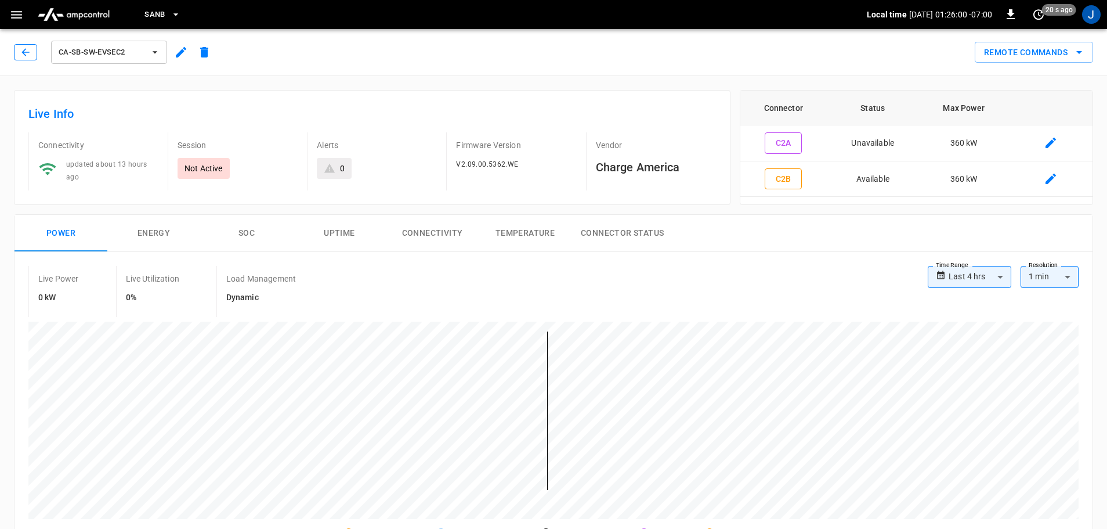
click at [24, 53] on icon "button" at bounding box center [26, 52] width 12 height 12
